Goal: Download file/media

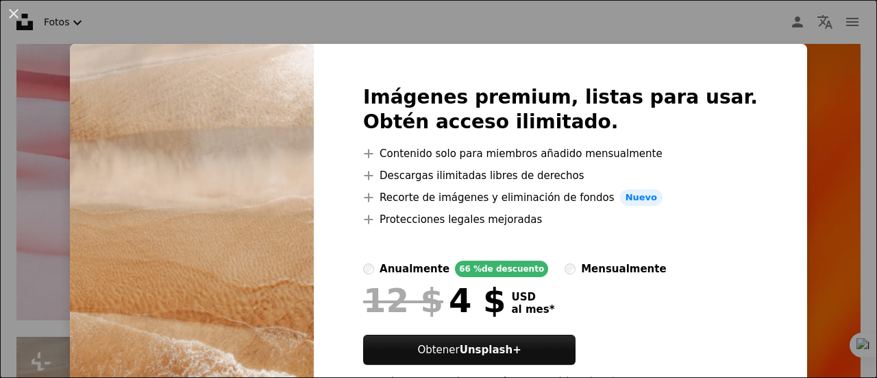
click at [767, 157] on div "An X shape Imágenes premium, listas para usar. Obtén acceso ilimitado. A plus s…" at bounding box center [438, 189] width 877 height 378
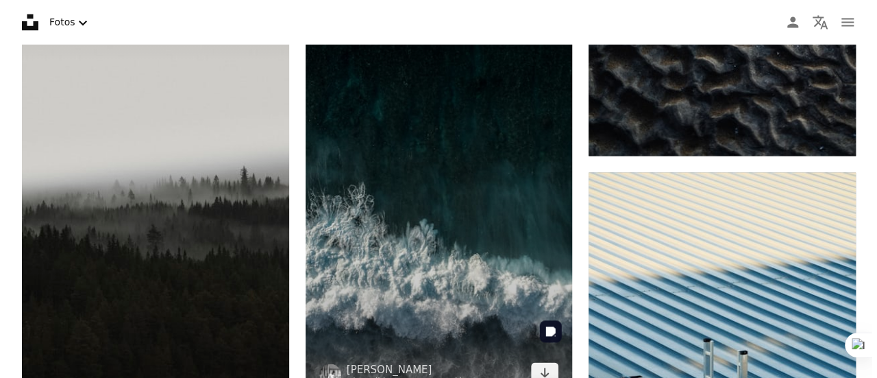
scroll to position [29804, 0]
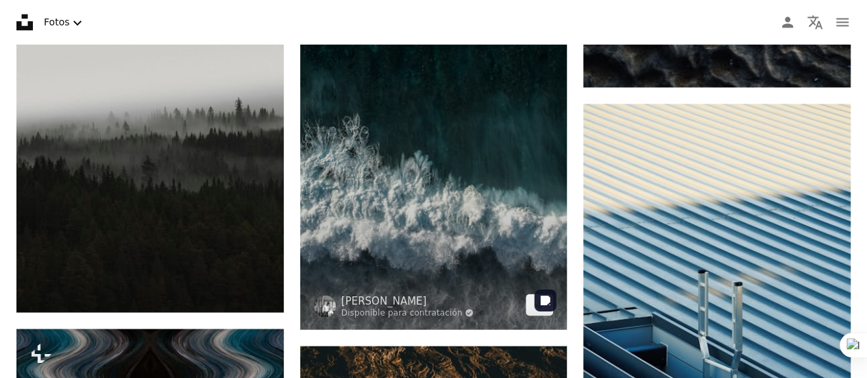
click at [486, 243] on img at bounding box center [433, 115] width 267 height 428
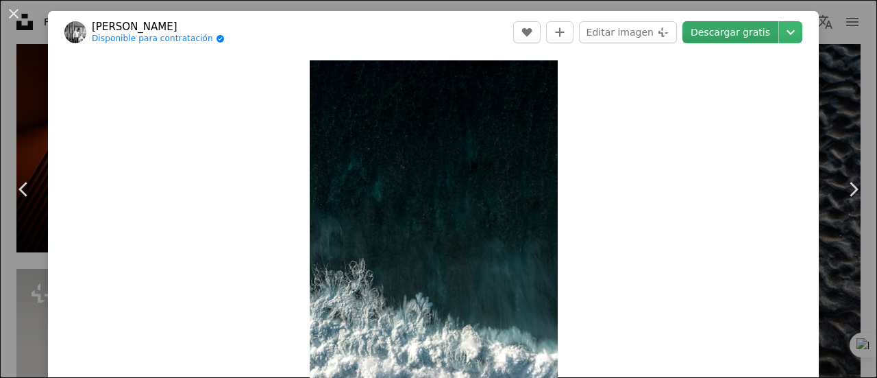
click at [730, 33] on link "Descargar gratis" at bounding box center [730, 32] width 96 height 22
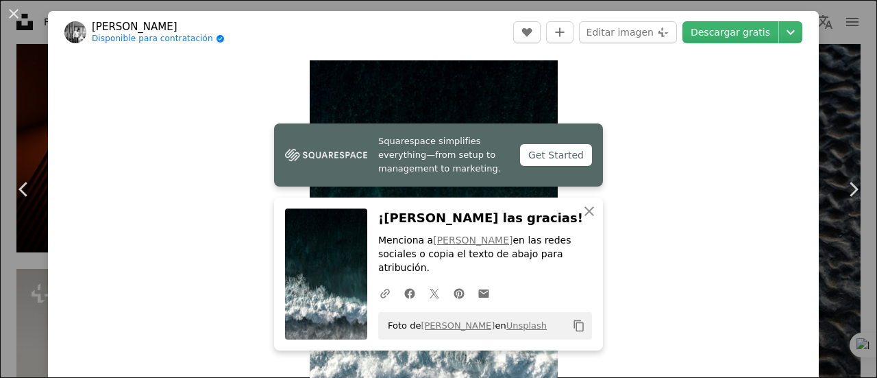
click at [817, 136] on div "An X shape Chevron left Chevron right Squarespace simplifies everything—from se…" at bounding box center [438, 189] width 877 height 378
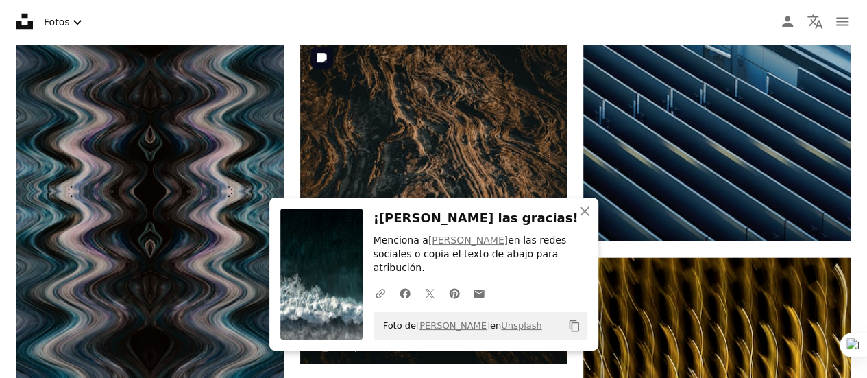
scroll to position [30146, 0]
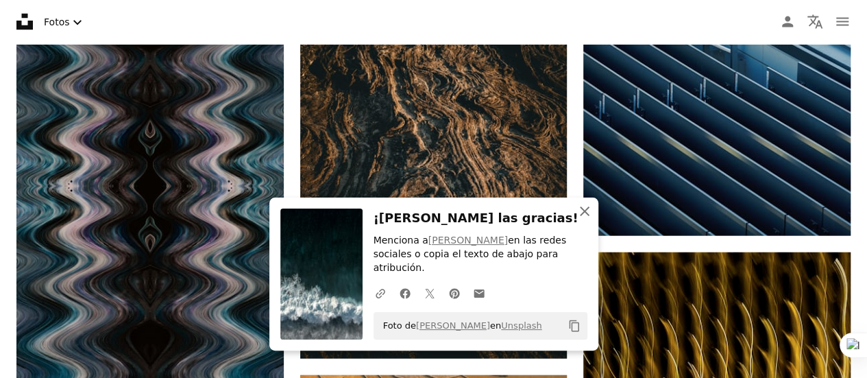
click at [580, 219] on icon "An X shape" at bounding box center [584, 211] width 16 height 16
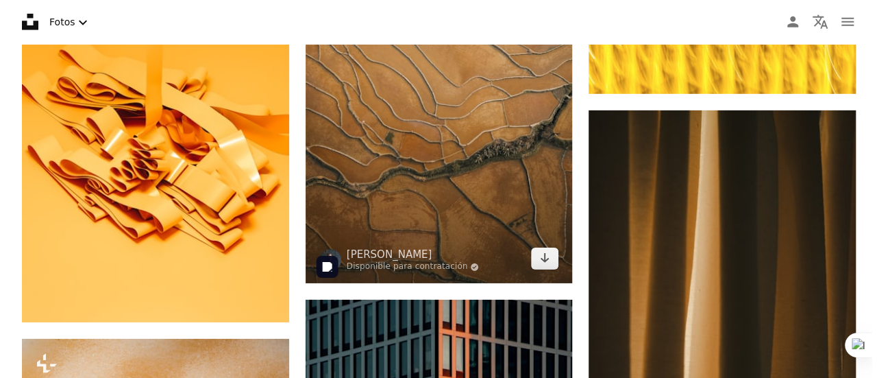
scroll to position [30626, 0]
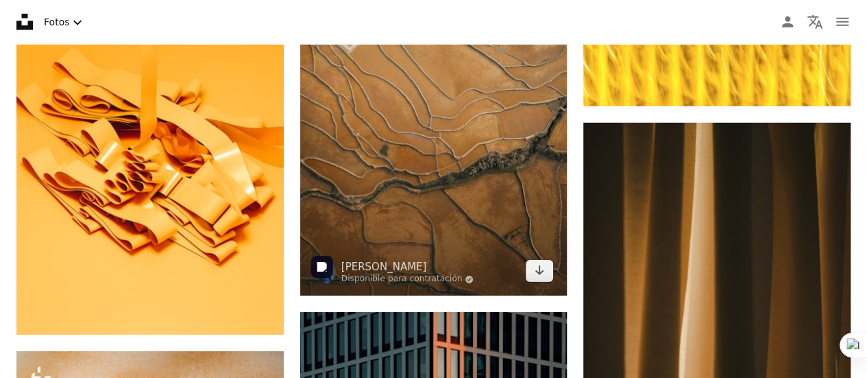
click at [463, 134] on img at bounding box center [433, 95] width 267 height 401
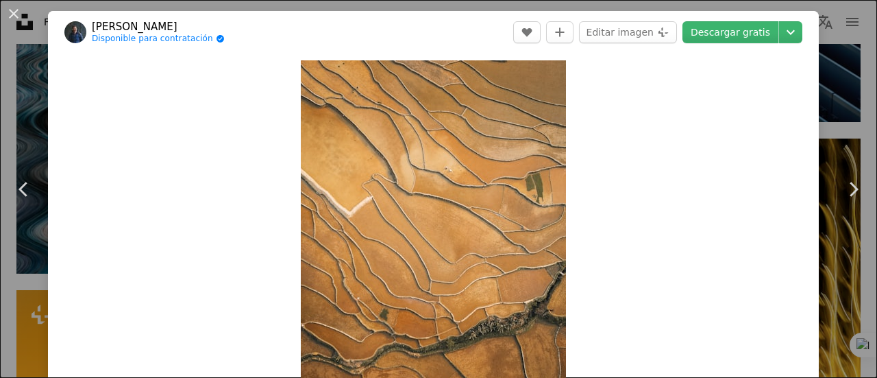
click at [813, 156] on div "An X shape Chevron left Chevron right [PERSON_NAME] Disponible para contratació…" at bounding box center [438, 189] width 877 height 378
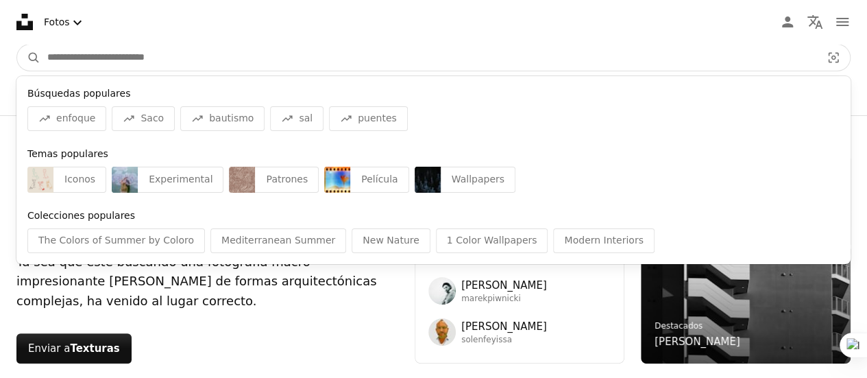
click at [421, 60] on input "Encuentra imágenes en todo el sitio" at bounding box center [428, 58] width 776 height 26
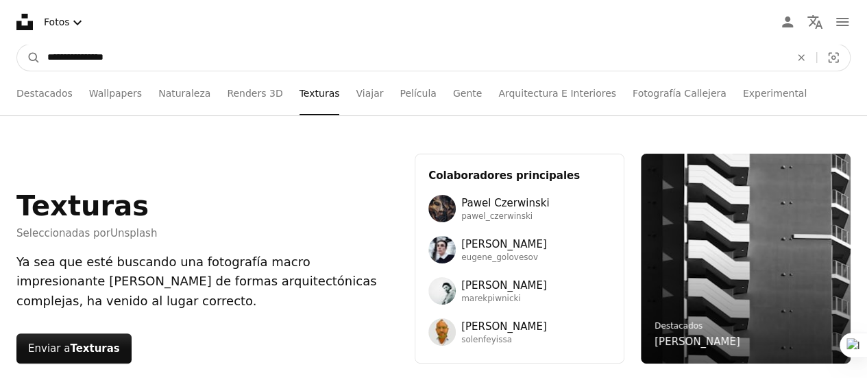
type input "**********"
click at [17, 45] on button "A magnifying glass" at bounding box center [28, 58] width 23 height 26
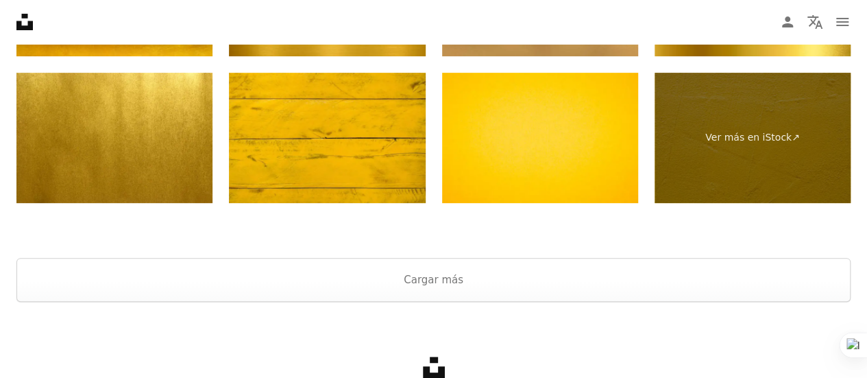
scroll to position [2641, 0]
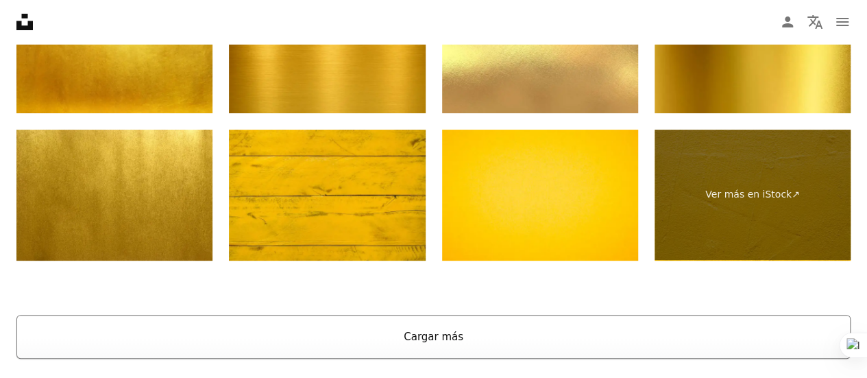
click at [430, 336] on button "Cargar más" at bounding box center [433, 336] width 834 height 44
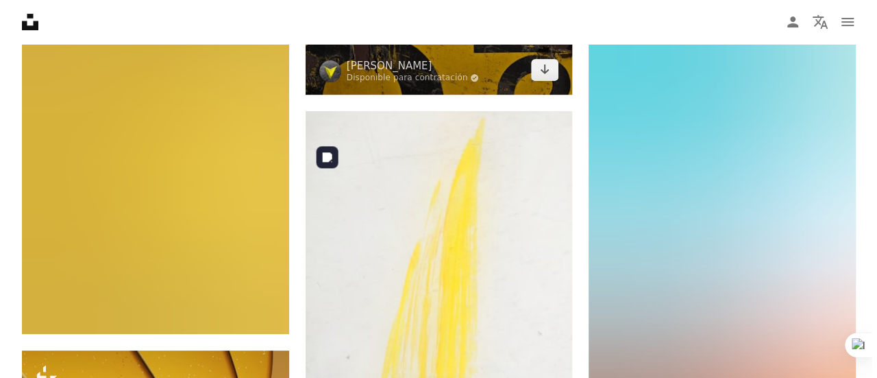
scroll to position [5382, 0]
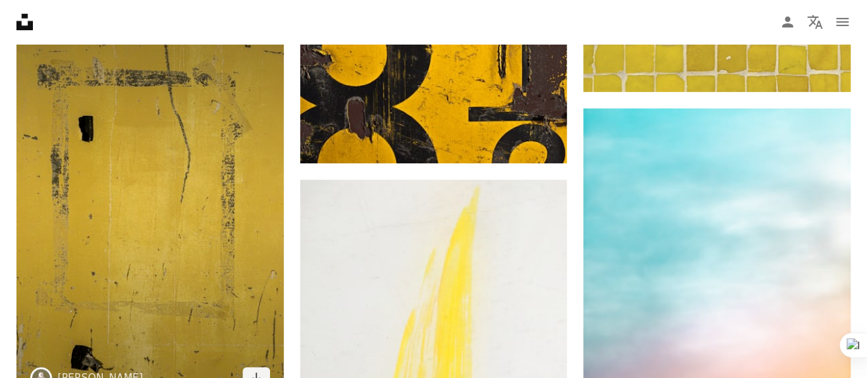
click at [114, 188] on img at bounding box center [149, 201] width 267 height 400
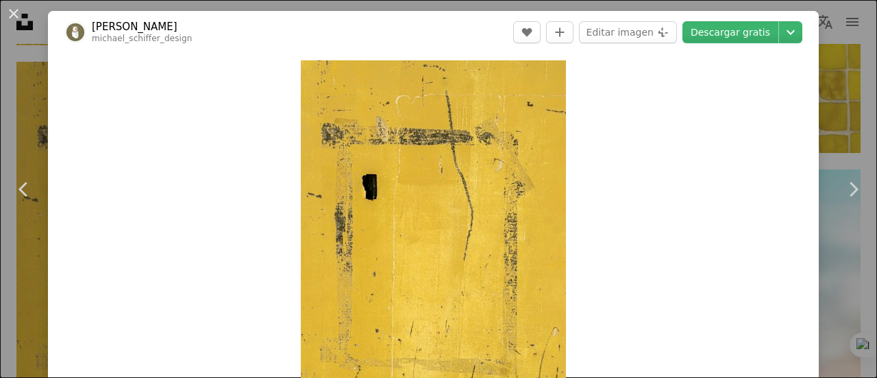
click at [817, 82] on div "An X shape Chevron left Chevron right [PERSON_NAME] [PERSON_NAME] A heart A plu…" at bounding box center [438, 189] width 877 height 378
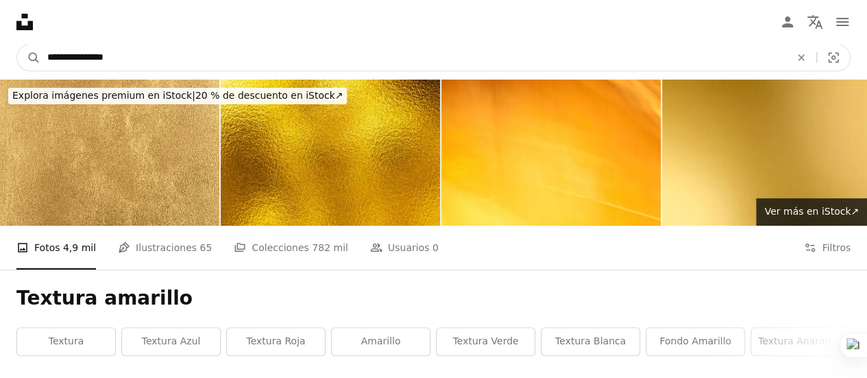
click at [299, 53] on input "**********" at bounding box center [412, 58] width 745 height 26
type input "**********"
click at [17, 45] on button "A magnifying glass" at bounding box center [28, 58] width 23 height 26
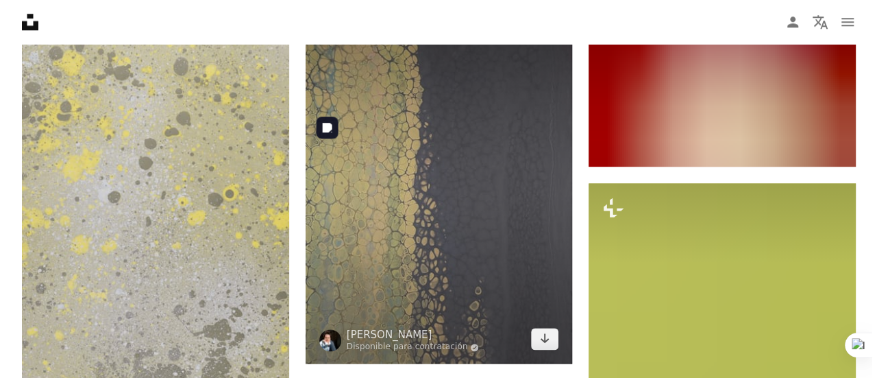
scroll to position [822, 0]
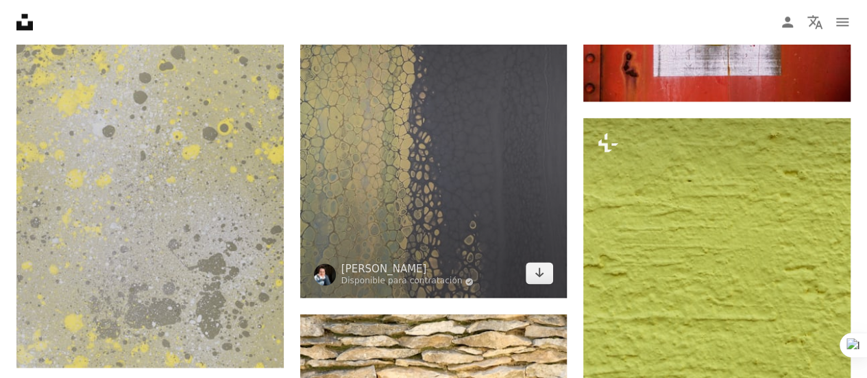
click at [449, 221] on img at bounding box center [433, 120] width 267 height 356
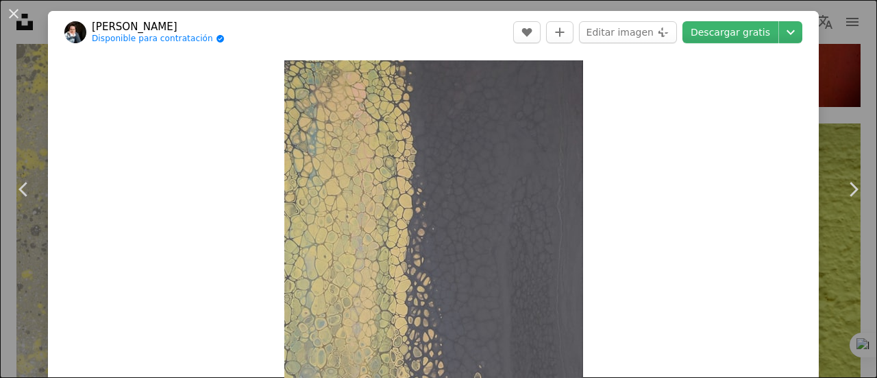
click at [820, 110] on div "An X shape Chevron left Chevron right [PERSON_NAME] Disponible para contratació…" at bounding box center [438, 189] width 877 height 378
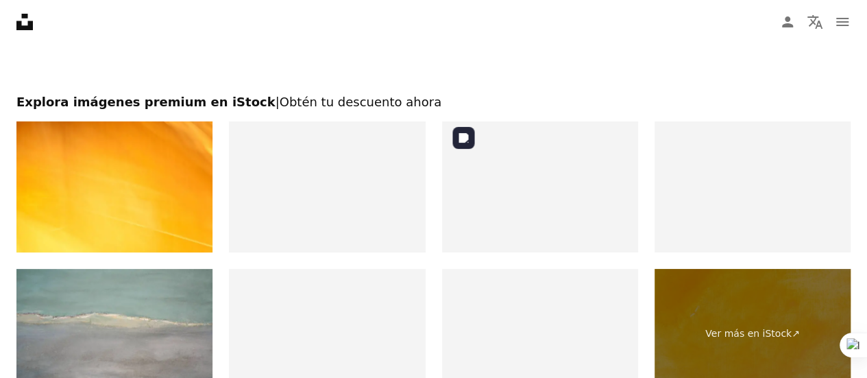
scroll to position [2604, 0]
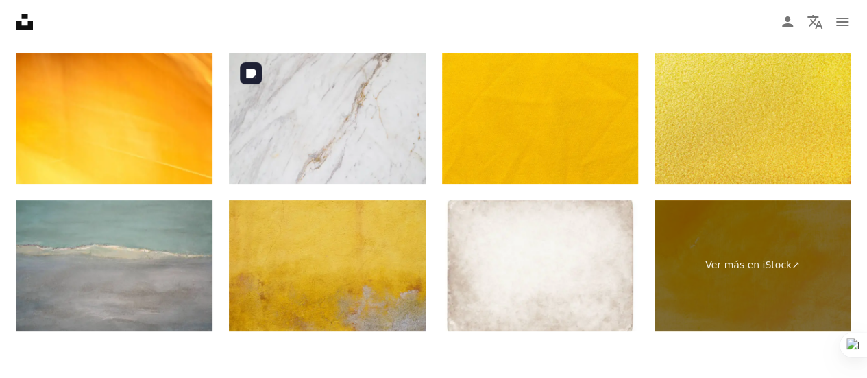
click at [346, 136] on img at bounding box center [327, 118] width 196 height 131
click at [314, 127] on img at bounding box center [327, 118] width 196 height 131
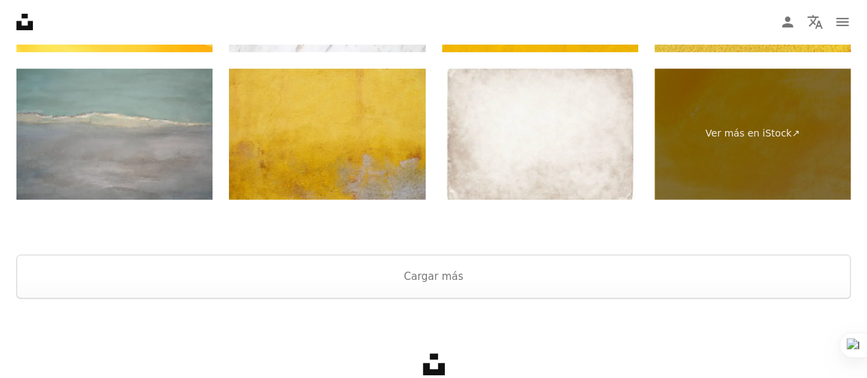
scroll to position [2741, 0]
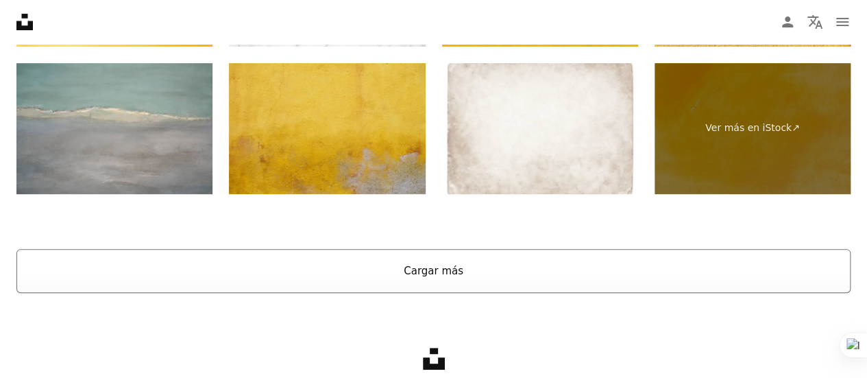
click at [549, 277] on button "Cargar más" at bounding box center [433, 271] width 834 height 44
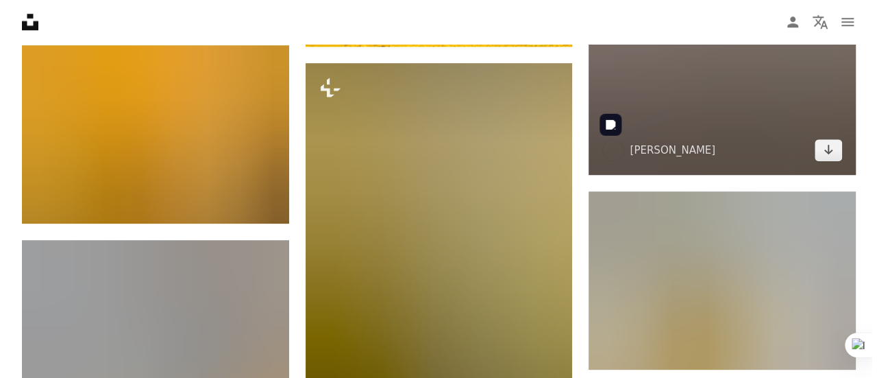
scroll to position [8427, 0]
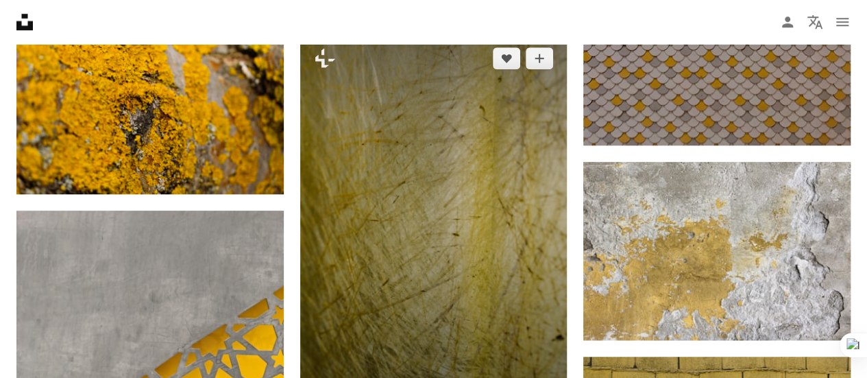
click at [498, 183] on img at bounding box center [433, 234] width 267 height 401
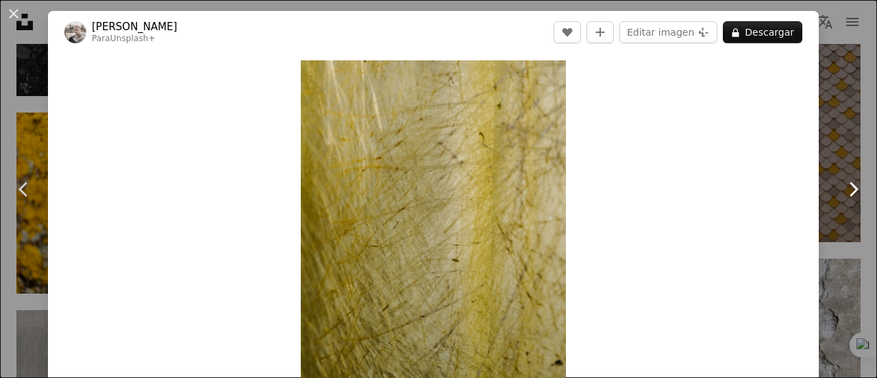
click at [829, 154] on link "Chevron right" at bounding box center [853, 189] width 48 height 132
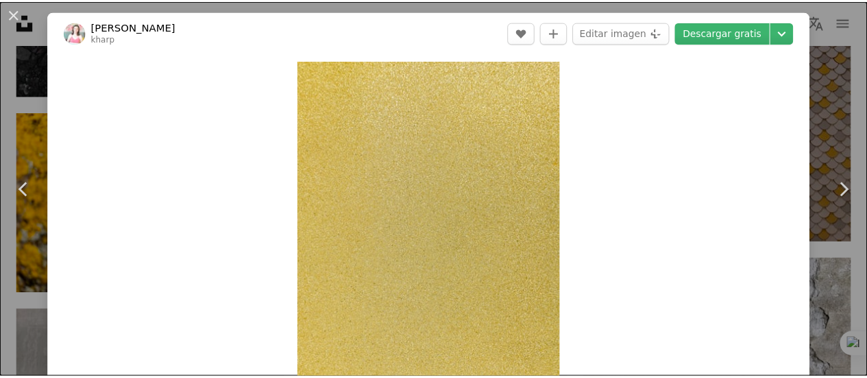
scroll to position [330, 0]
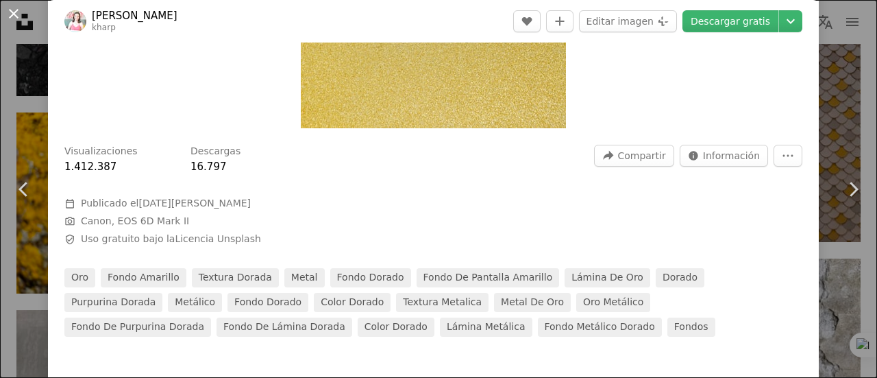
click at [15, 8] on button "An X shape" at bounding box center [13, 13] width 16 height 16
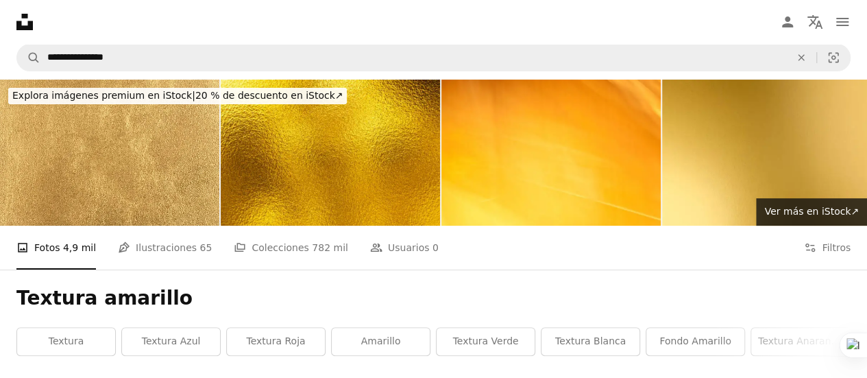
click at [21, 25] on icon at bounding box center [24, 22] width 16 height 16
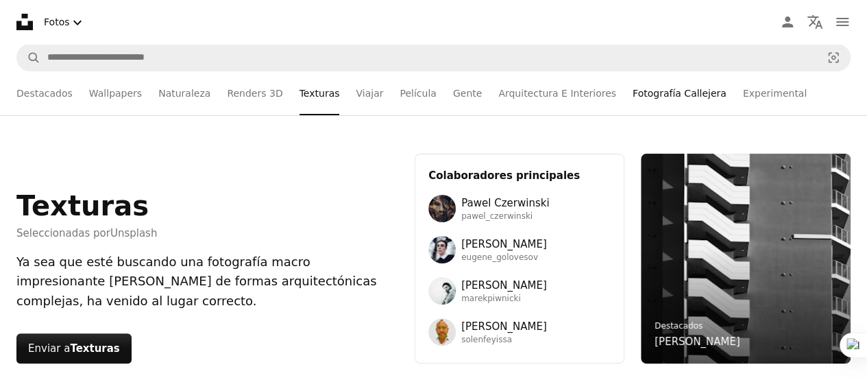
drag, startPoint x: 714, startPoint y: 91, endPoint x: 660, endPoint y: 95, distance: 54.2
click at [743, 91] on link "Experimental" at bounding box center [775, 93] width 64 height 44
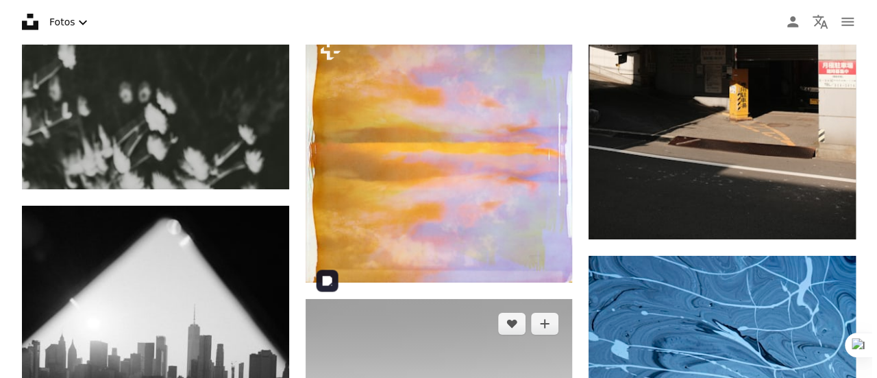
scroll to position [2124, 0]
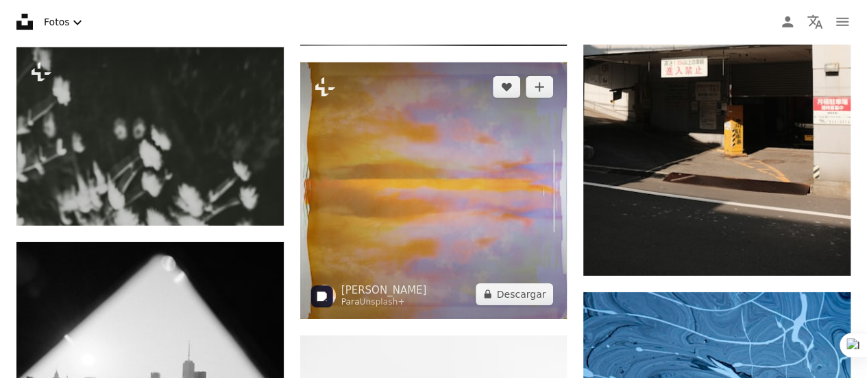
click at [400, 221] on img at bounding box center [433, 190] width 267 height 256
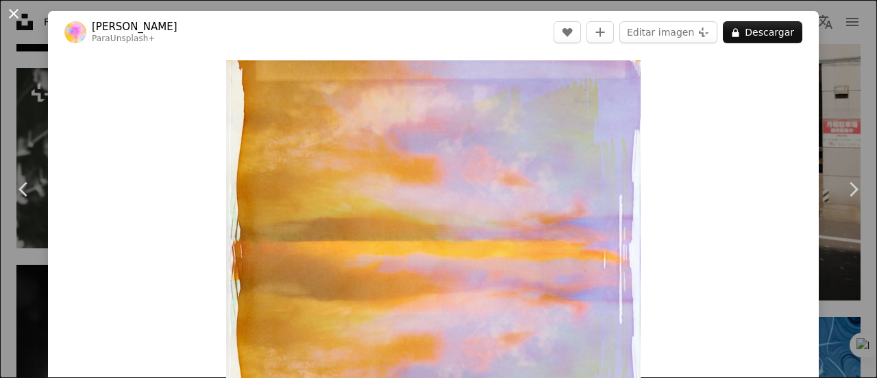
click at [16, 12] on button "An X shape" at bounding box center [13, 13] width 16 height 16
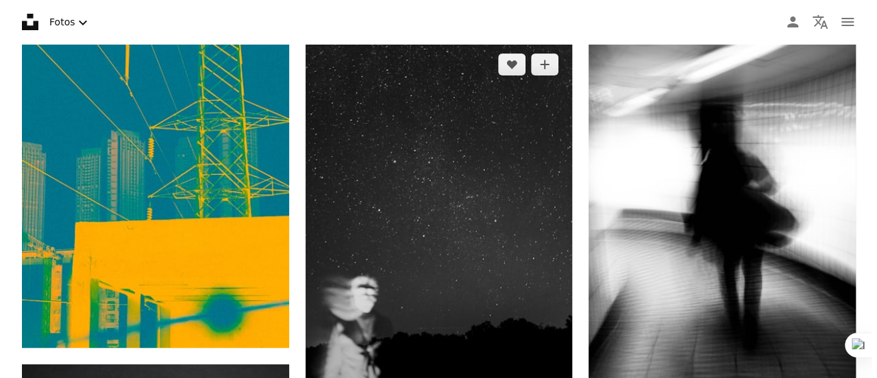
scroll to position [2809, 0]
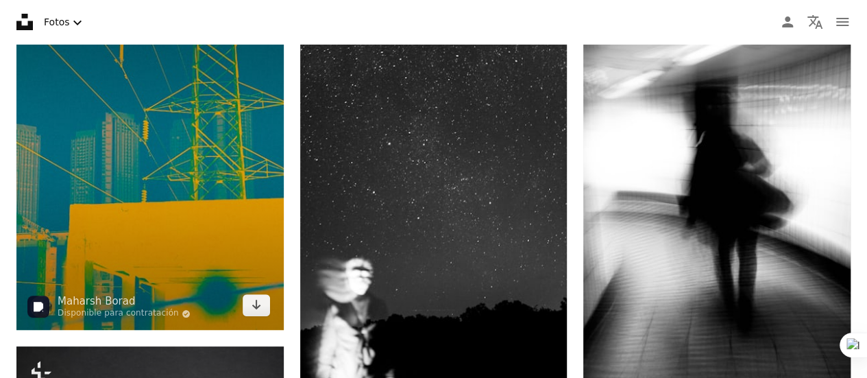
click at [159, 143] on img at bounding box center [149, 152] width 267 height 356
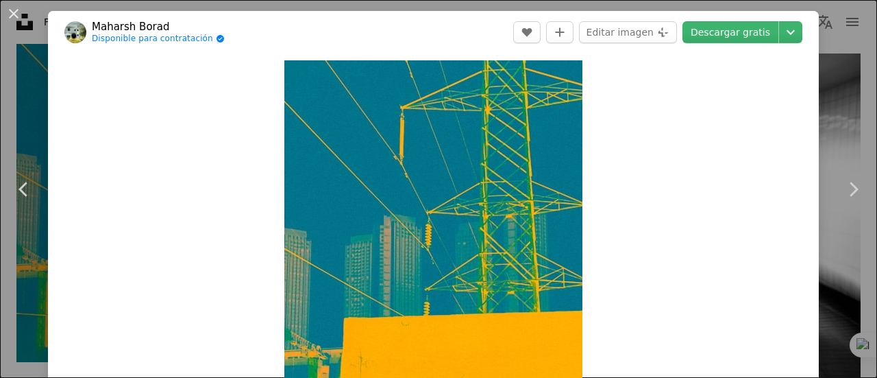
click at [813, 134] on div "An X shape Chevron left Chevron right Maharsh Borad Disponible para contratació…" at bounding box center [438, 189] width 877 height 378
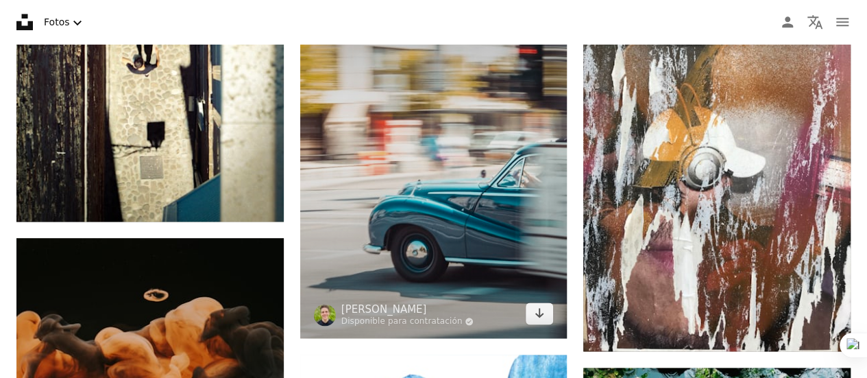
scroll to position [6372, 0]
